Goal: Task Accomplishment & Management: Manage account settings

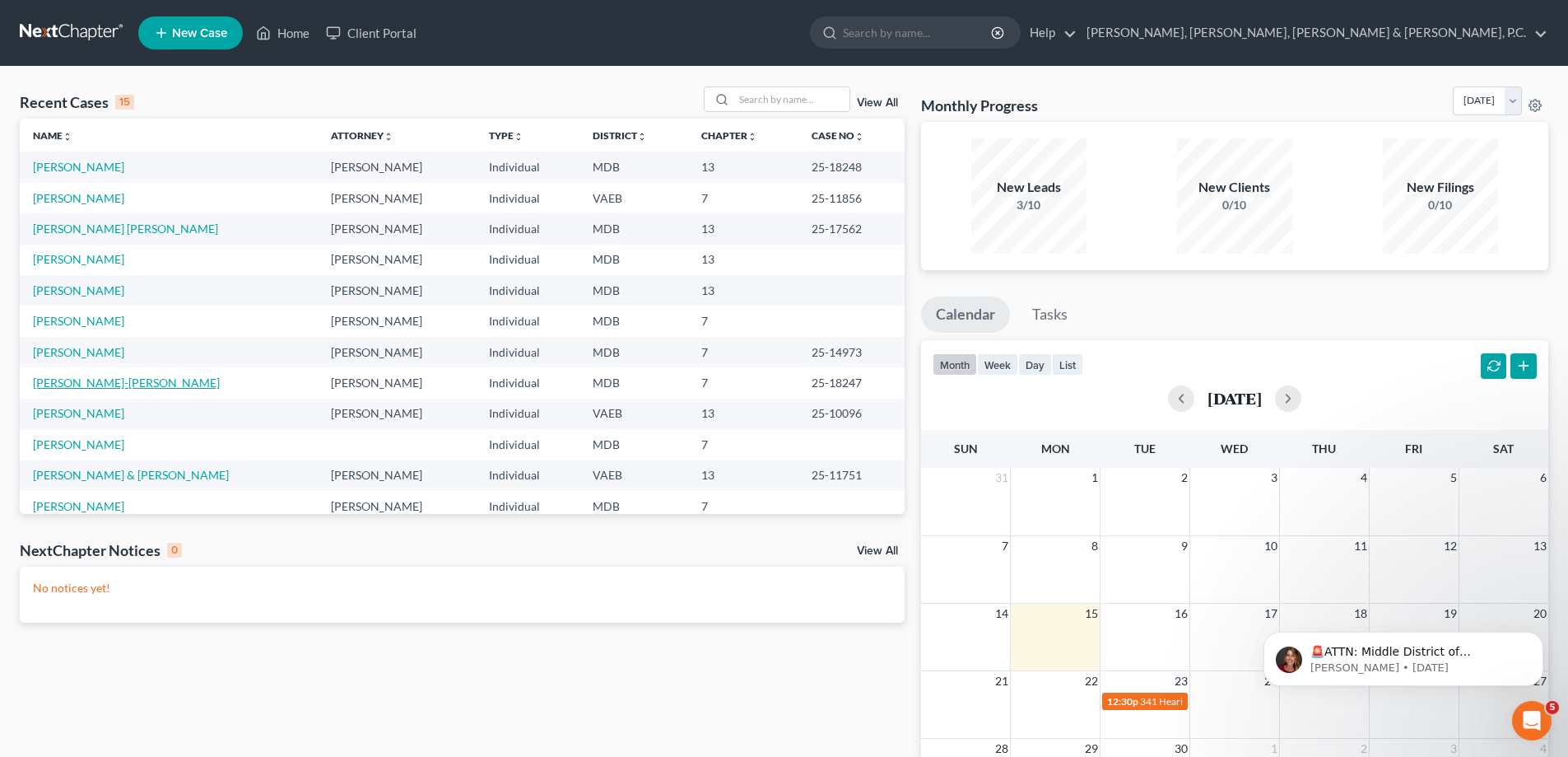
click at [125, 385] on link "[PERSON_NAME]-[PERSON_NAME]" at bounding box center [126, 383] width 186 height 14
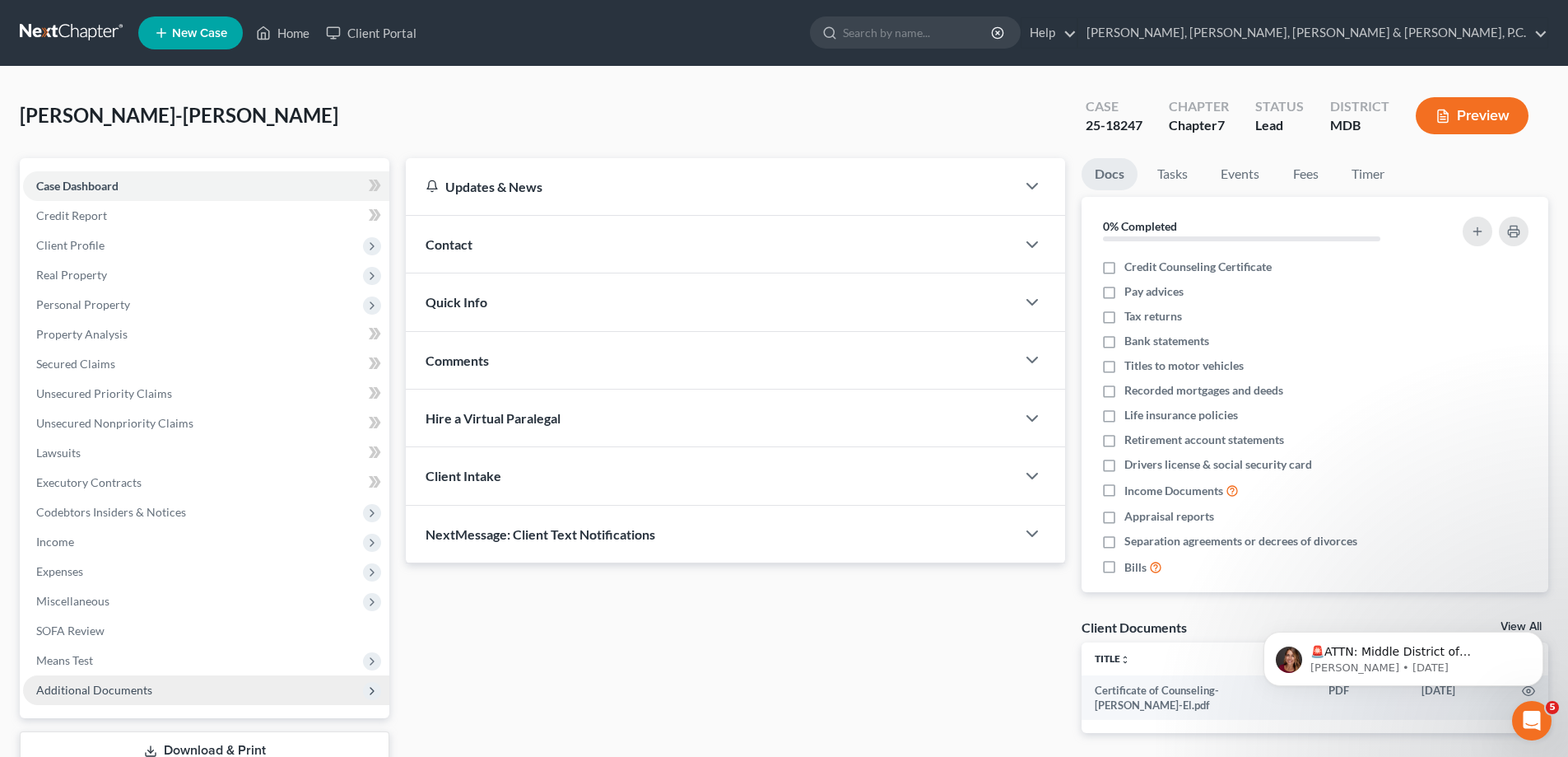
click at [111, 684] on span "Additional Documents" at bounding box center [94, 690] width 116 height 14
click at [154, 752] on span "Client Document Storage" at bounding box center [134, 749] width 130 height 14
select select "14"
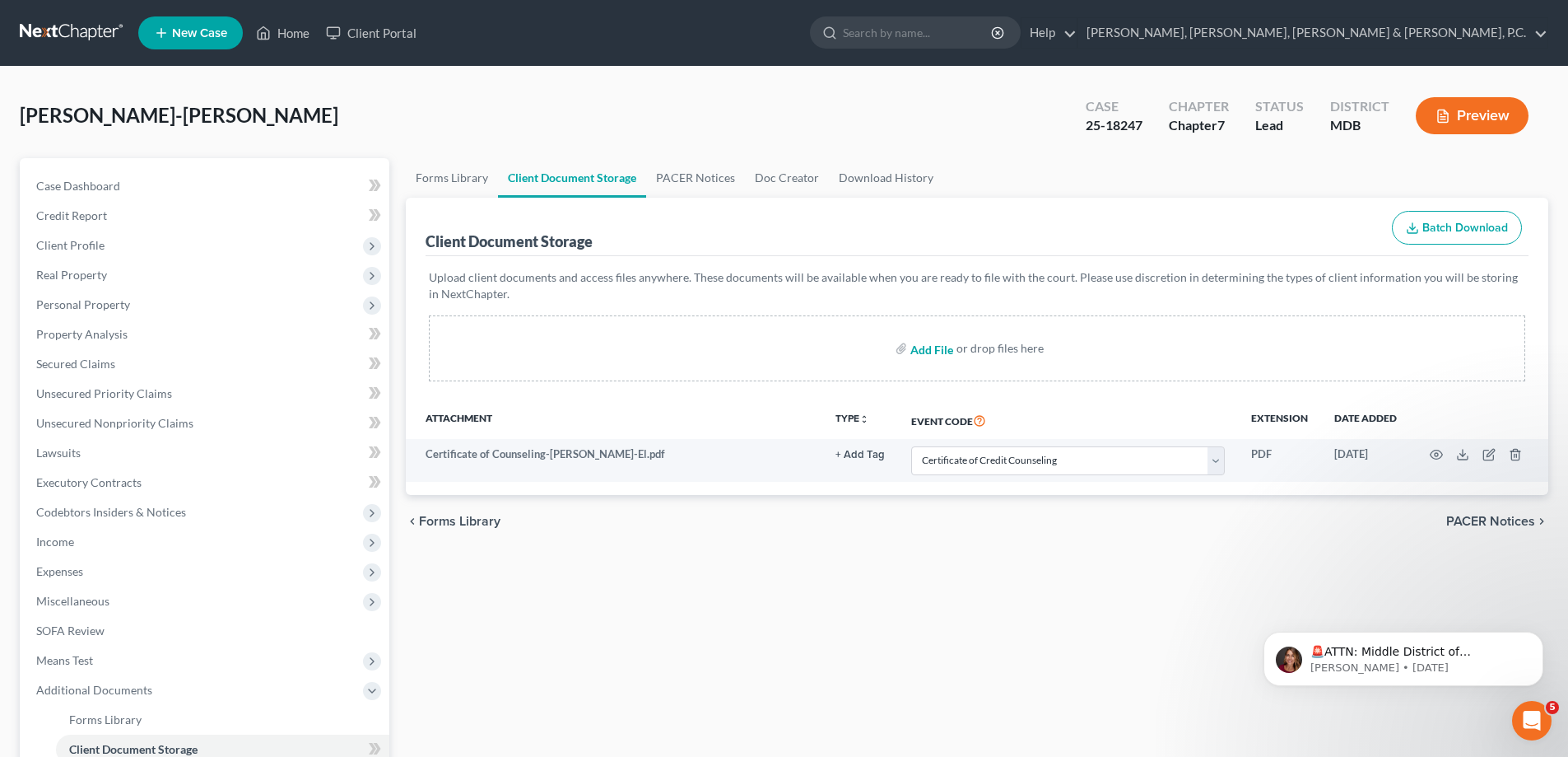
click at [935, 352] on input "file" at bounding box center [930, 348] width 40 height 30
type input "C:\fakepath\Certificate of Debtor Education.[PERSON_NAME]-El.pdf"
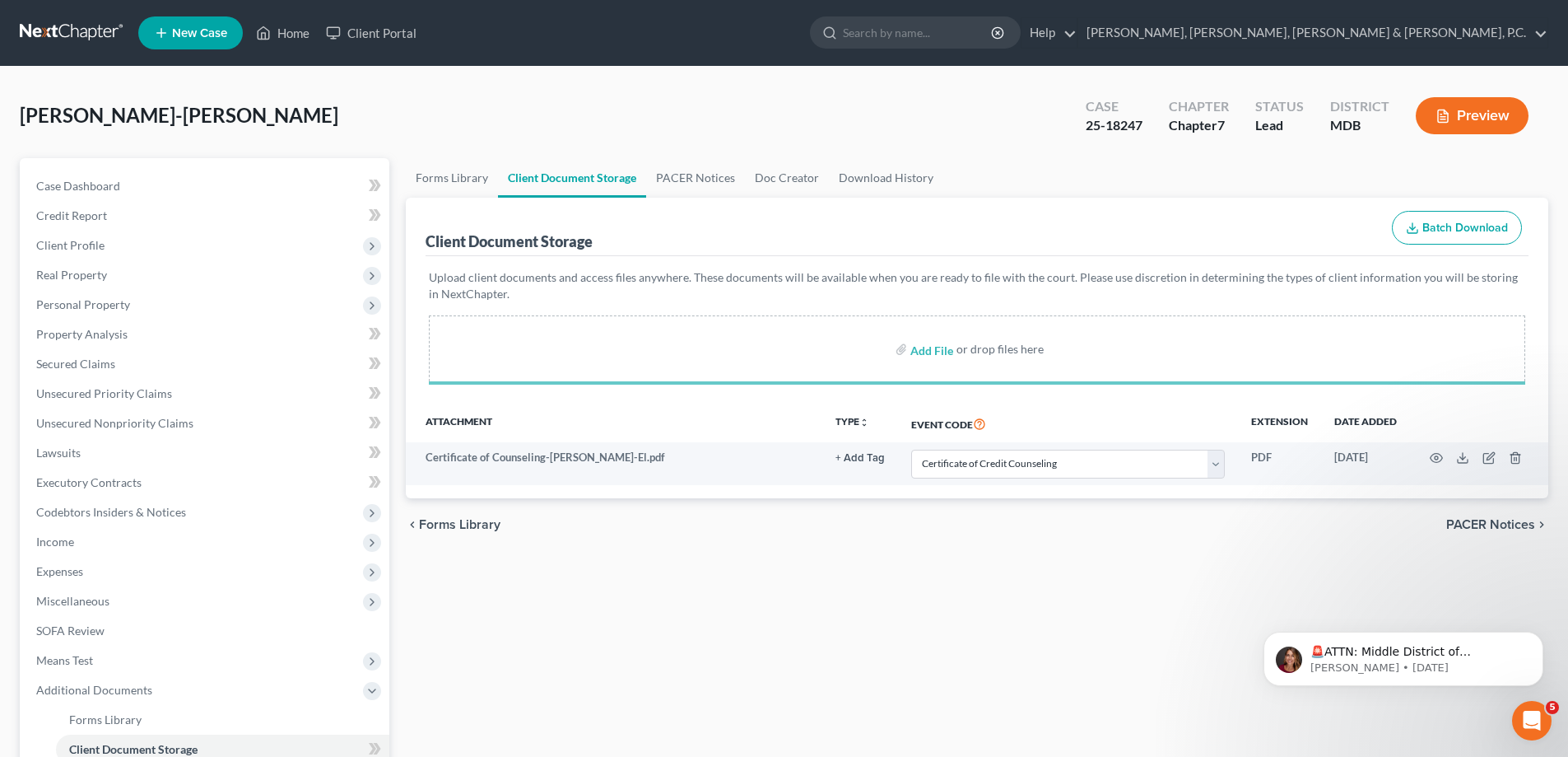
select select "14"
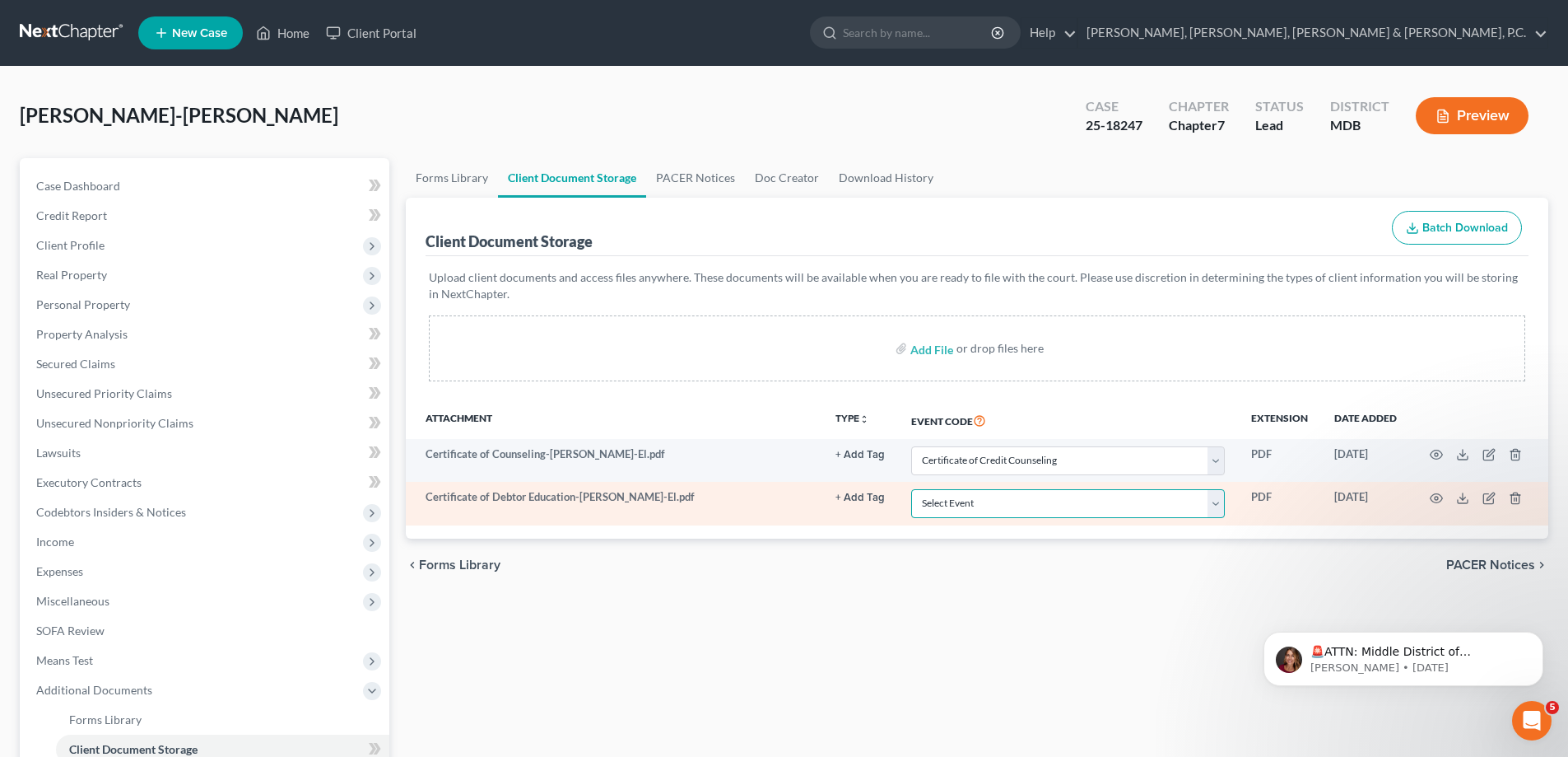
click at [989, 501] on select "Select Event Affidavit Affidavit of Adequate Protection and Lease Payments Affi…" at bounding box center [1068, 504] width 314 height 29
select select "14"
click at [911, 490] on select "Select Event Affidavit Affidavit of Adequate Protection and Lease Payments Affi…" at bounding box center [1068, 504] width 314 height 29
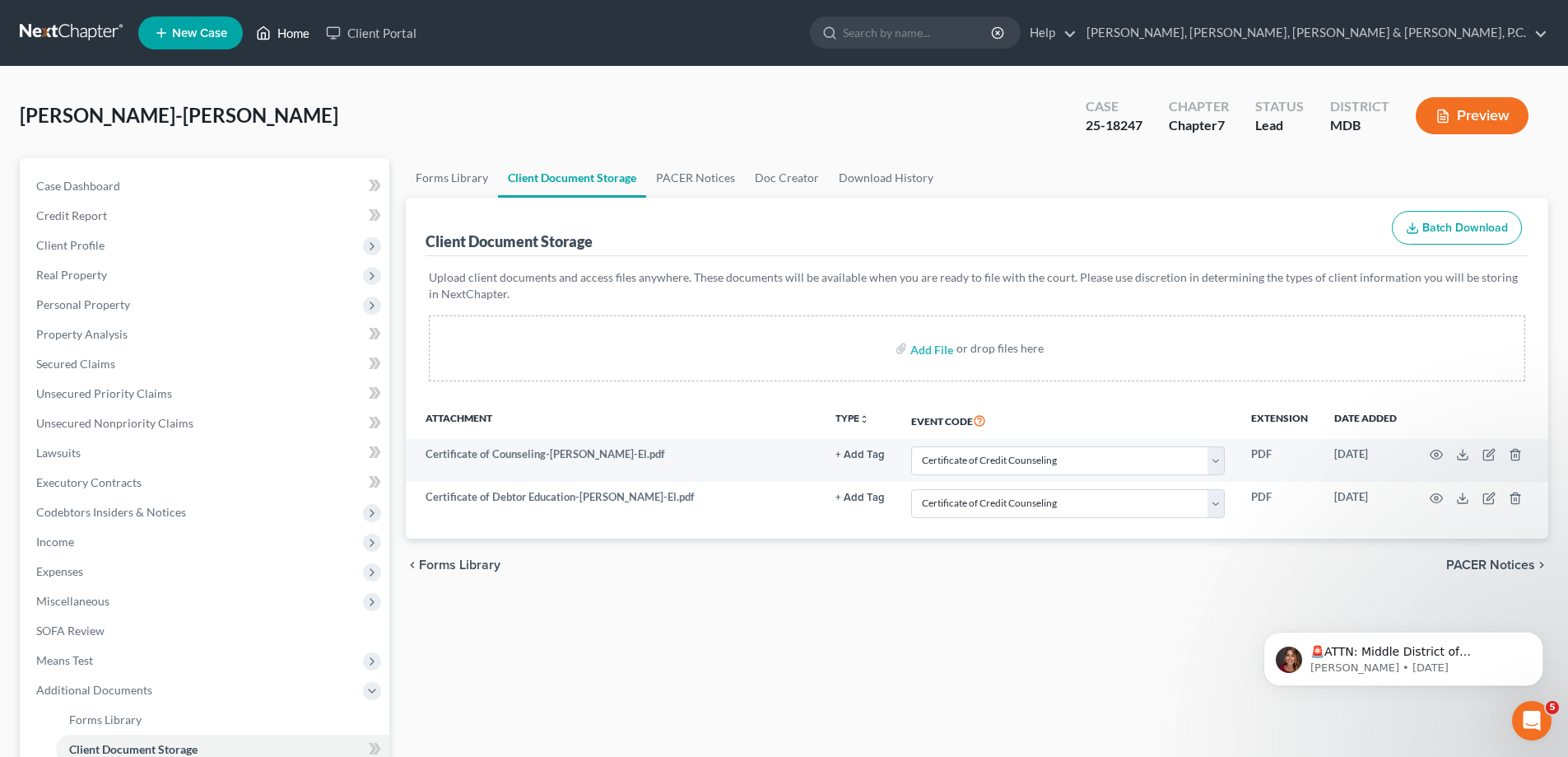
click at [300, 35] on link "Home" at bounding box center [283, 33] width 70 height 30
